Goal: Complete application form

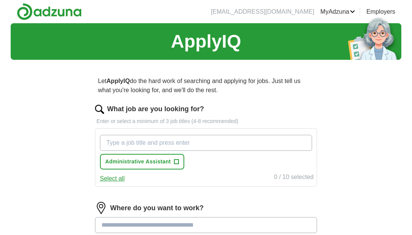
click at [175, 162] on span "+" at bounding box center [176, 162] width 5 height 6
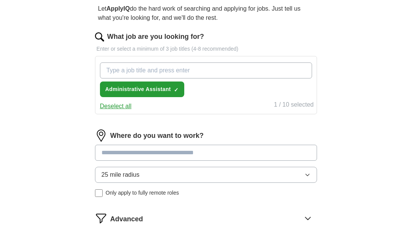
scroll to position [96, 0]
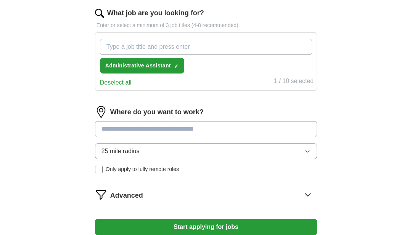
click at [236, 129] on input at bounding box center [206, 129] width 222 height 16
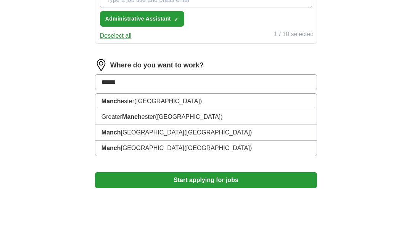
type input "*******"
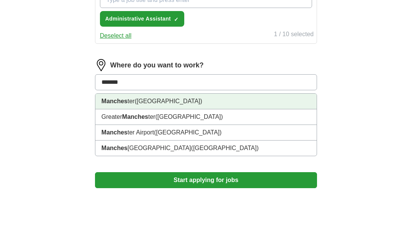
click at [214, 141] on li "Manches ter ([GEOGRAPHIC_DATA])" at bounding box center [205, 149] width 221 height 16
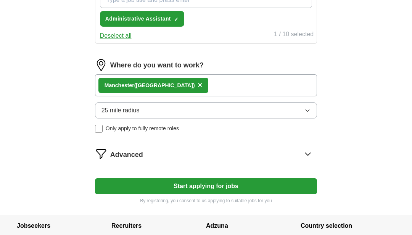
click at [150, 111] on button "25 mile radius" at bounding box center [206, 111] width 222 height 16
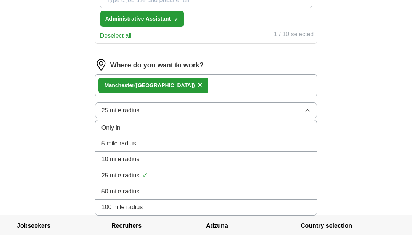
click at [196, 158] on div "10 mile radius" at bounding box center [205, 159] width 209 height 9
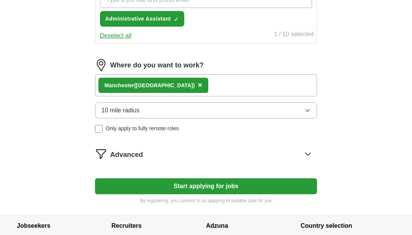
click at [241, 187] on button "Start applying for jobs" at bounding box center [206, 187] width 222 height 16
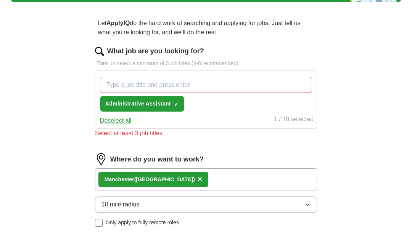
scroll to position [58, 0]
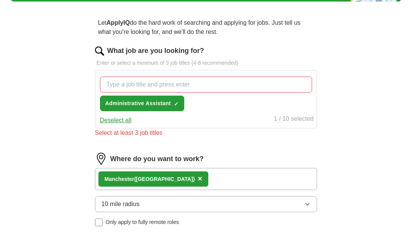
click at [230, 89] on input "What job are you looking for?" at bounding box center [206, 85] width 212 height 16
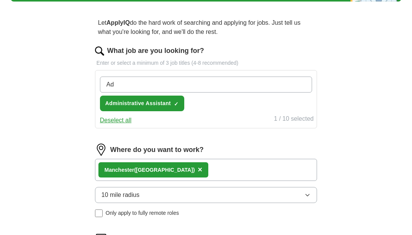
type input "A"
type input "Assistant administrator"
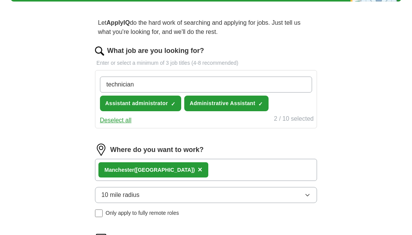
click at [105, 88] on input "technician" at bounding box center [206, 85] width 212 height 16
type input "Science technician"
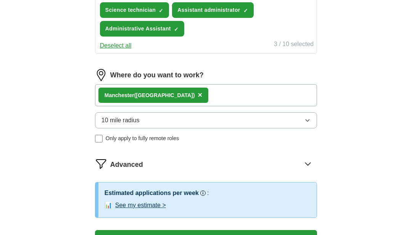
scroll to position [189, 0]
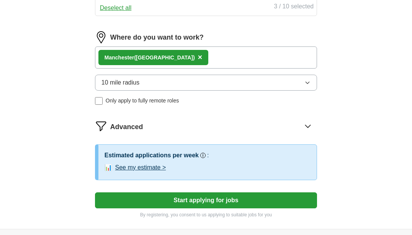
click at [166, 169] on button "See my estimate >" at bounding box center [140, 168] width 51 height 9
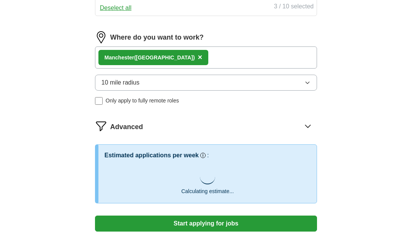
scroll to position [190, 0]
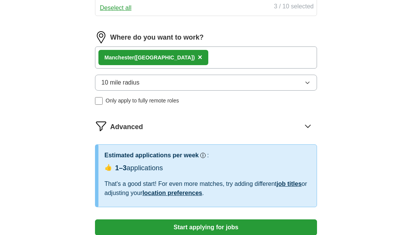
click at [286, 228] on button "Start applying for jobs" at bounding box center [206, 228] width 222 height 16
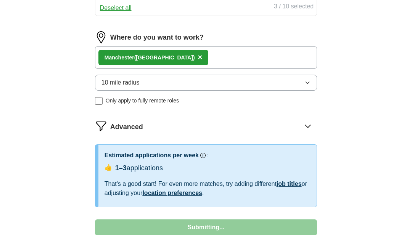
select select "**"
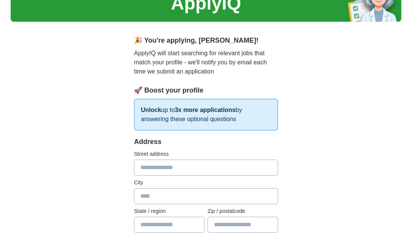
scroll to position [38, 0]
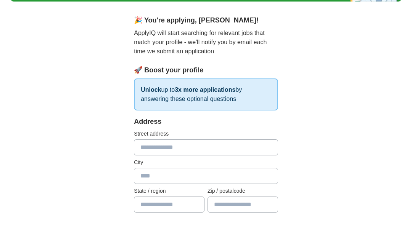
click at [251, 169] on input "text" at bounding box center [206, 168] width 144 height 16
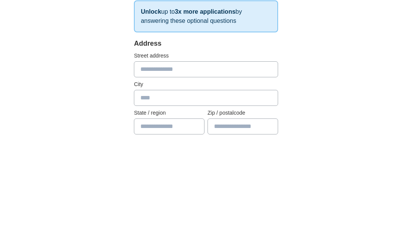
type input "*"
type input "**********"
click at [191, 189] on input "text" at bounding box center [206, 197] width 144 height 16
type input "**********"
click at [181, 217] on input "text" at bounding box center [169, 225] width 71 height 16
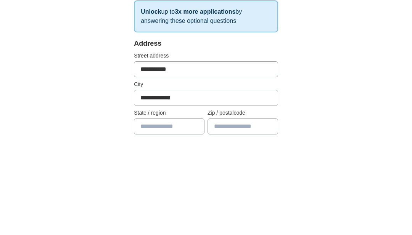
scroll to position [38, 0]
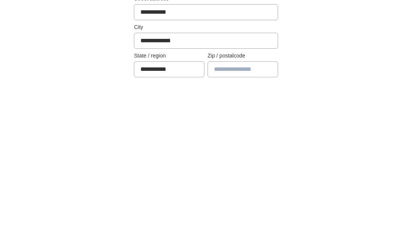
type input "**********"
click at [249, 217] on input "text" at bounding box center [242, 225] width 71 height 16
type input "*******"
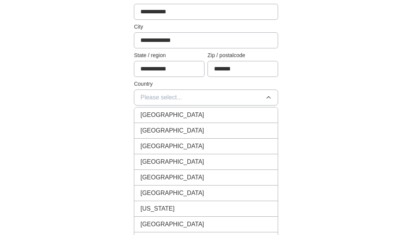
scroll to position [194, 0]
click at [236, 119] on div "[GEOGRAPHIC_DATA]" at bounding box center [205, 115] width 131 height 9
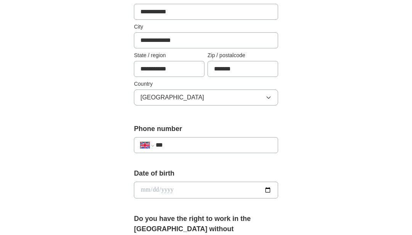
click at [244, 150] on input "***" at bounding box center [214, 145] width 116 height 9
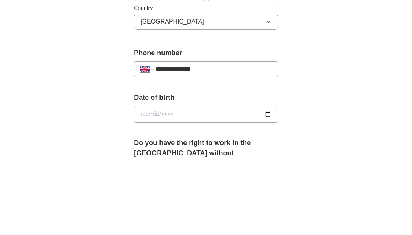
type input "**********"
click at [203, 182] on input "date" at bounding box center [206, 190] width 144 height 17
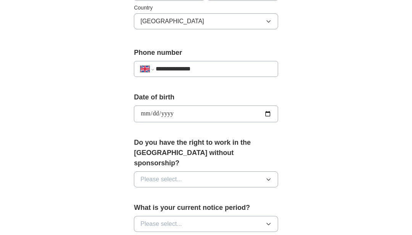
type input "**********"
click at [272, 172] on button "Please select..." at bounding box center [206, 180] width 144 height 16
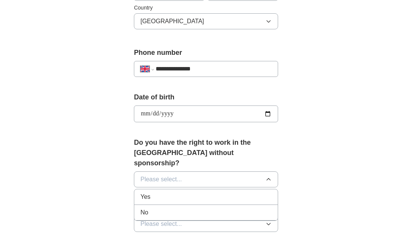
click at [243, 193] on div "Yes" at bounding box center [205, 197] width 131 height 9
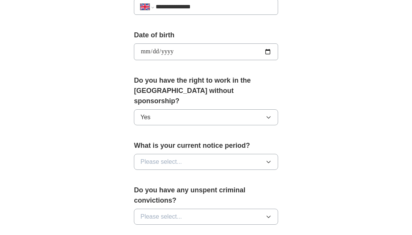
scroll to position [338, 0]
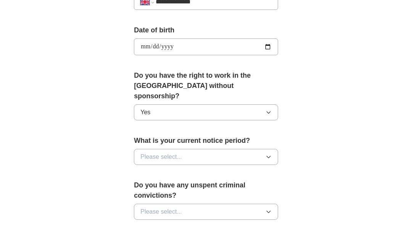
click at [275, 149] on button "Please select..." at bounding box center [206, 157] width 144 height 16
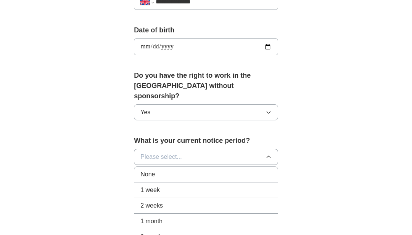
click at [235, 217] on div "1 month" at bounding box center [205, 221] width 131 height 9
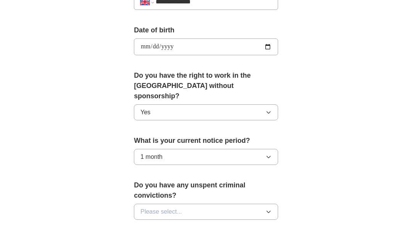
click at [272, 204] on button "Please select..." at bounding box center [206, 212] width 144 height 16
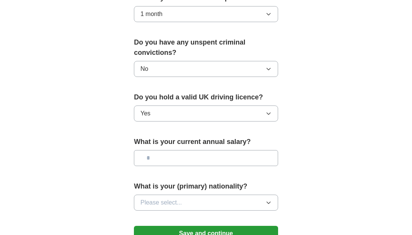
scroll to position [487, 0]
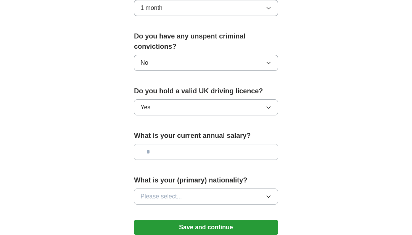
click at [256, 144] on input "text" at bounding box center [206, 152] width 144 height 16
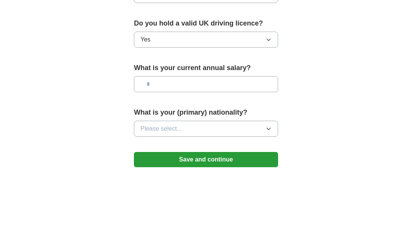
click at [274, 189] on button "Please select..." at bounding box center [206, 197] width 144 height 16
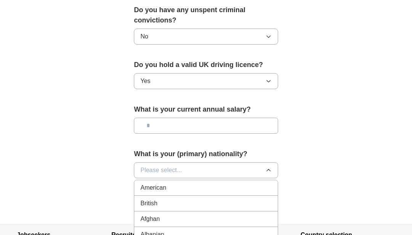
click at [240, 199] on div "British" at bounding box center [205, 203] width 131 height 9
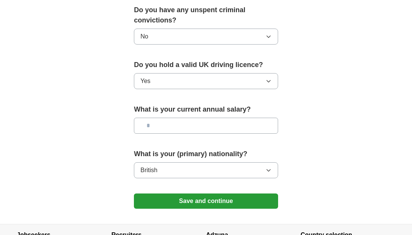
click at [247, 118] on input "text" at bounding box center [206, 126] width 144 height 16
type input "*******"
click at [266, 194] on button "Save and continue" at bounding box center [206, 201] width 144 height 15
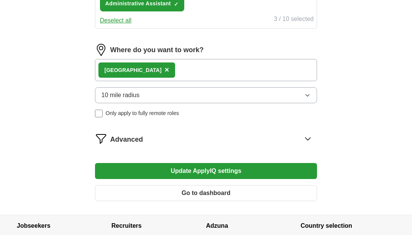
scroll to position [335, 0]
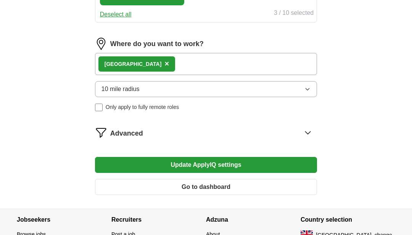
click at [265, 165] on button "Update ApplyIQ settings" at bounding box center [206, 165] width 222 height 16
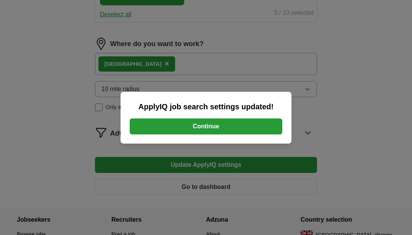
click at [251, 135] on button "Continue" at bounding box center [206, 127] width 153 height 16
